Goal: Navigation & Orientation: Find specific page/section

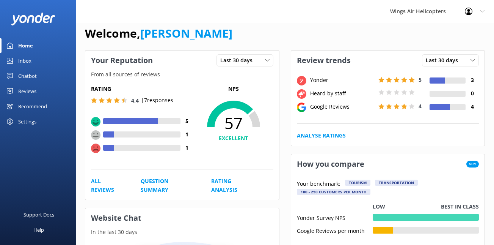
scroll to position [11, 0]
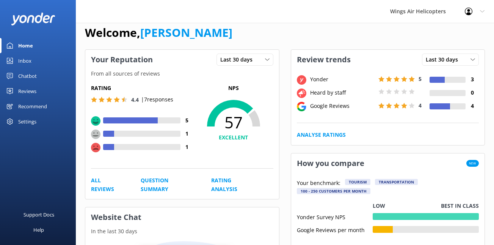
click at [33, 89] on div "Reviews" at bounding box center [27, 90] width 18 height 15
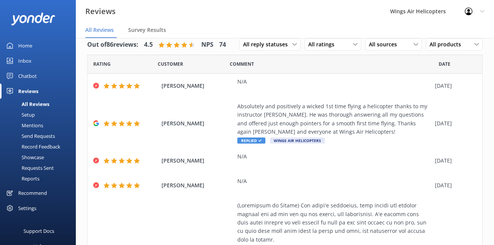
click at [40, 168] on div "Requests Sent" at bounding box center [29, 167] width 49 height 11
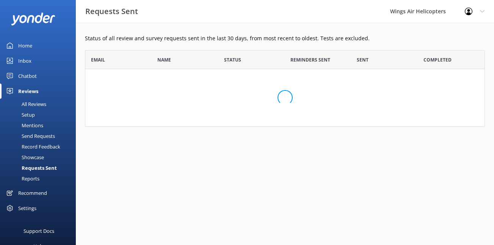
scroll to position [209, 400]
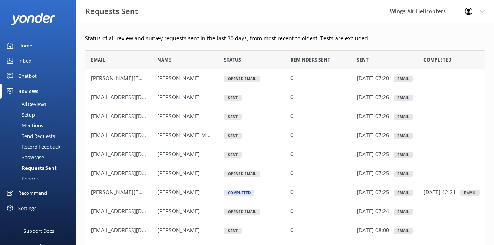
click at [28, 46] on div "Home" at bounding box center [25, 45] width 14 height 15
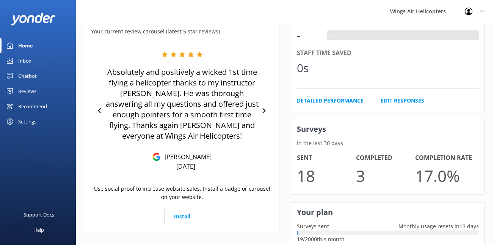
scroll to position [343, 0]
